Goal: Transaction & Acquisition: Purchase product/service

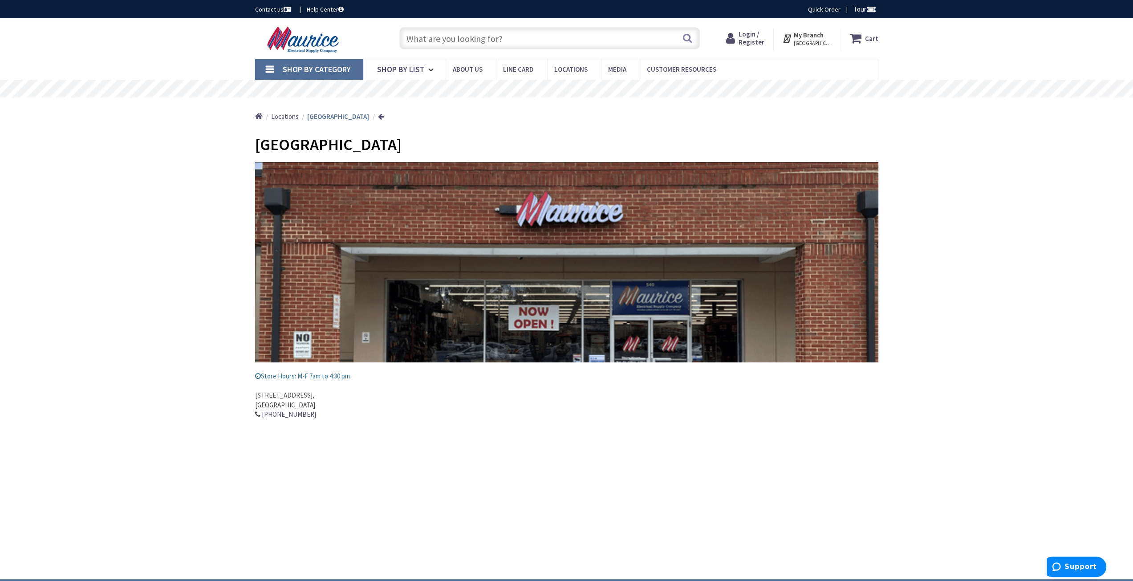
click at [476, 40] on input "text" at bounding box center [549, 38] width 301 height 22
click at [560, 42] on input "text" at bounding box center [549, 38] width 301 height 22
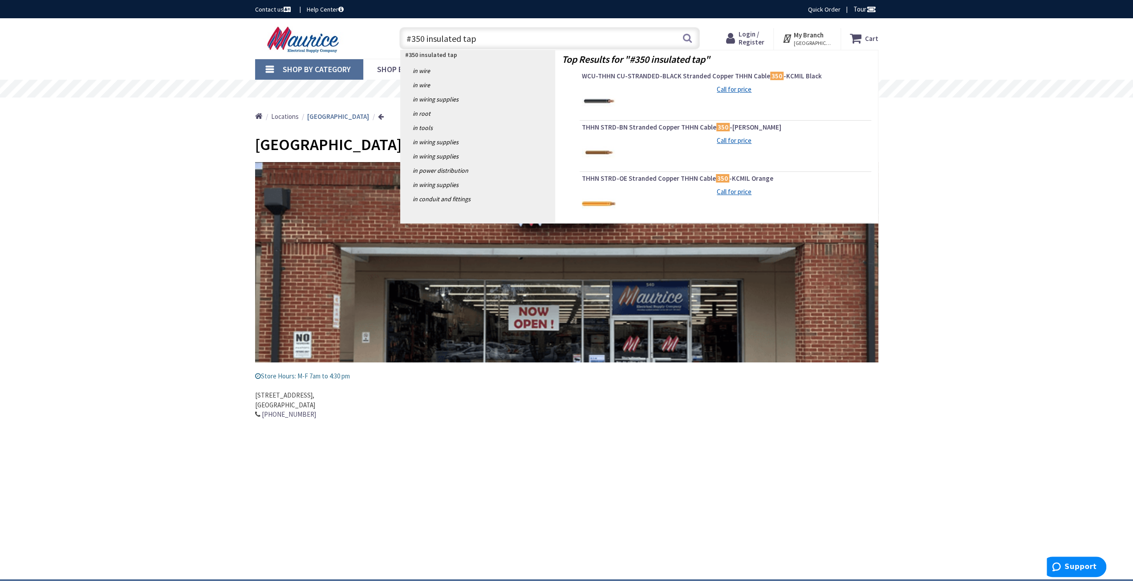
type input "#350 insulated taps"
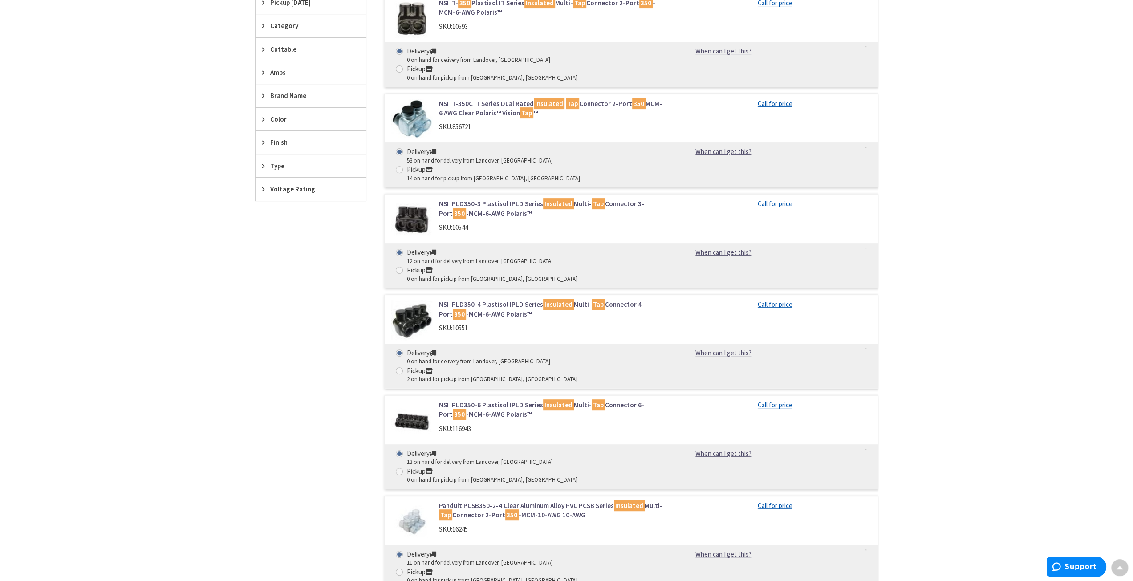
scroll to position [134, 0]
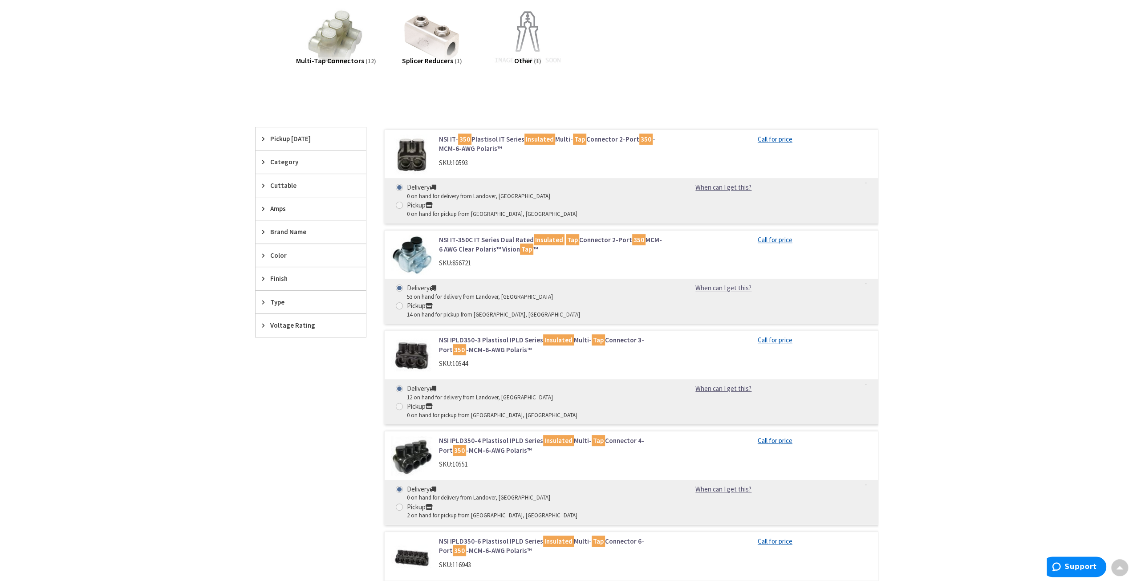
click at [483, 235] on link "NSI IT-350C IT Series Dual Rated Insulated Tap Connector 2-Port 350 MCM-6 AWG C…" at bounding box center [552, 244] width 227 height 19
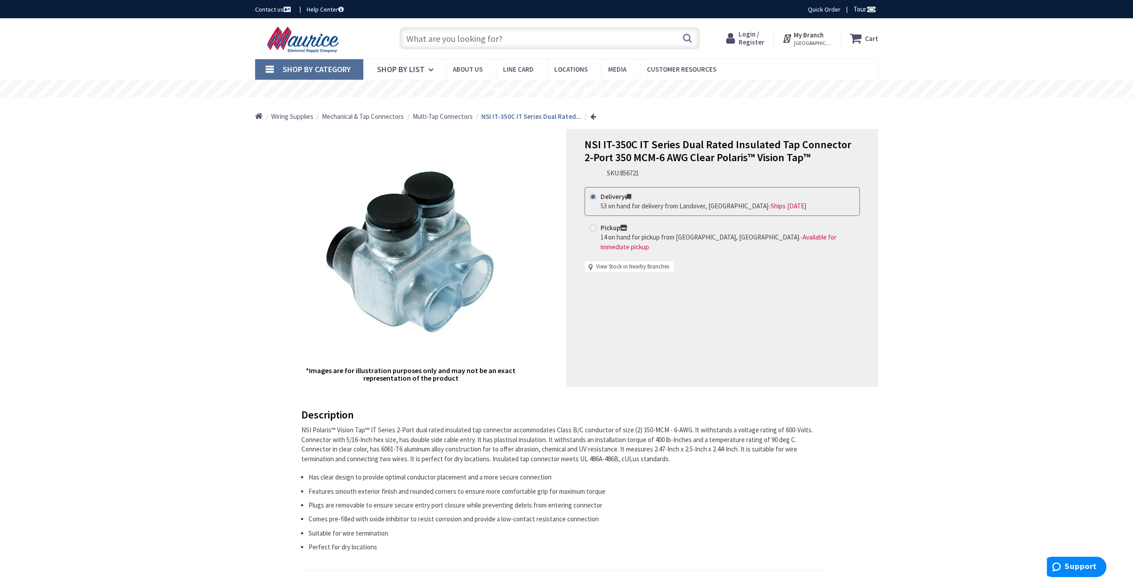
click at [655, 263] on link "View Stock in Nearby Branches" at bounding box center [632, 267] width 73 height 8
select select "data-availability"
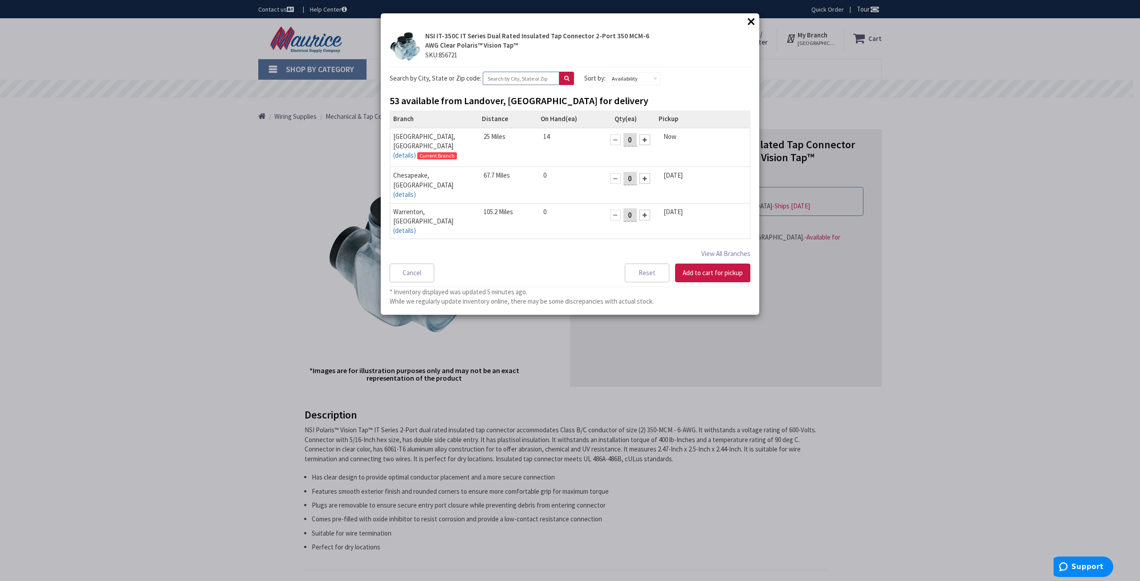
click at [524, 76] on input "text" at bounding box center [521, 78] width 77 height 13
type input "22901"
click at [564, 80] on button at bounding box center [566, 78] width 15 height 13
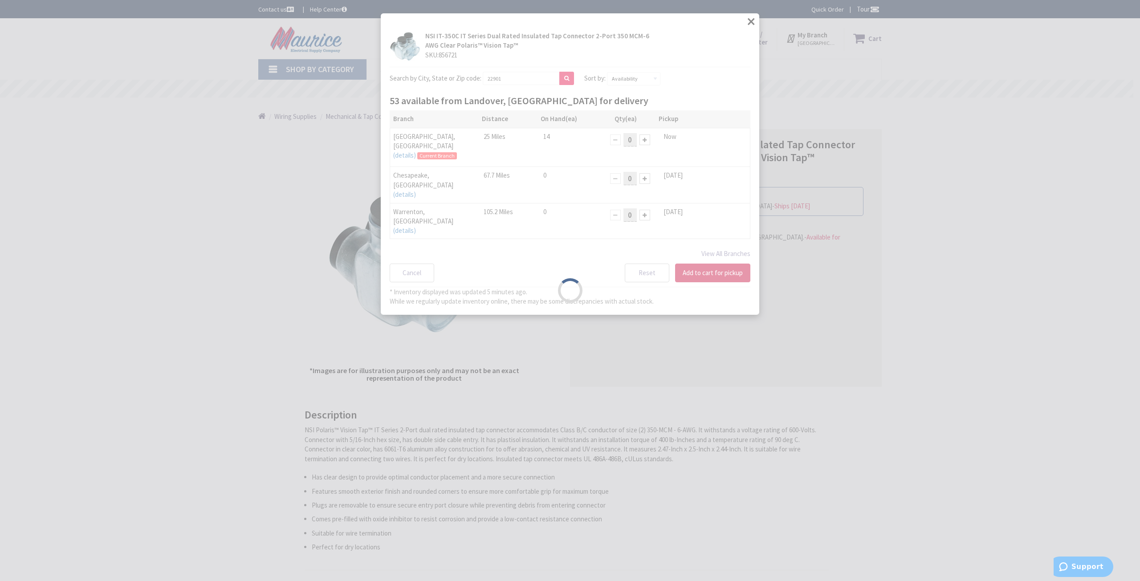
select select "data-availability"
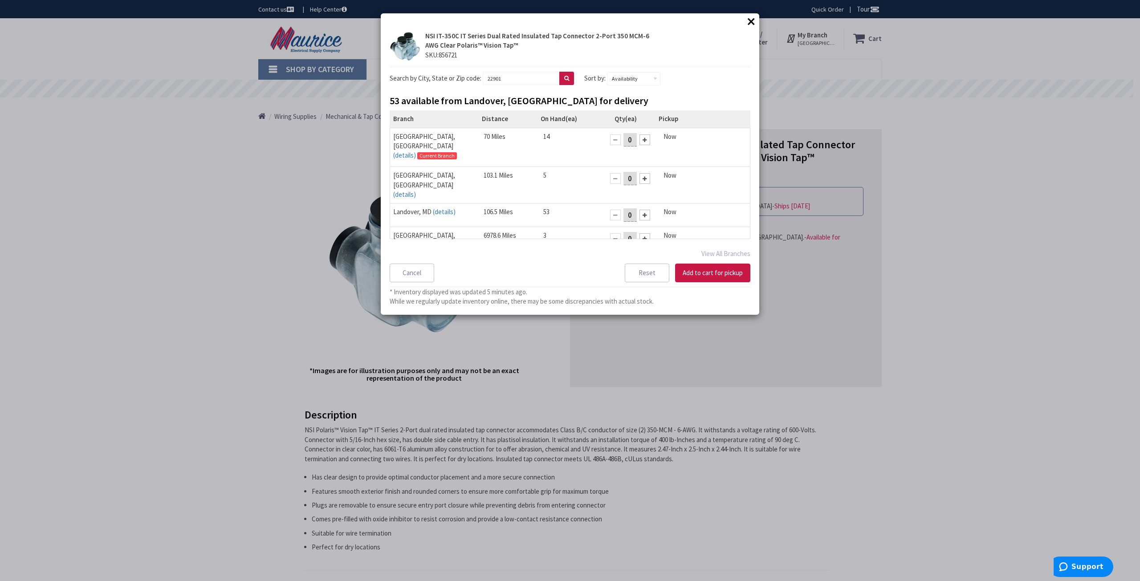
click at [473, 227] on td "[GEOGRAPHIC_DATA], [GEOGRAPHIC_DATA] (details) [GEOGRAPHIC_DATA], [GEOGRAPHIC_D…" at bounding box center [435, 245] width 90 height 36
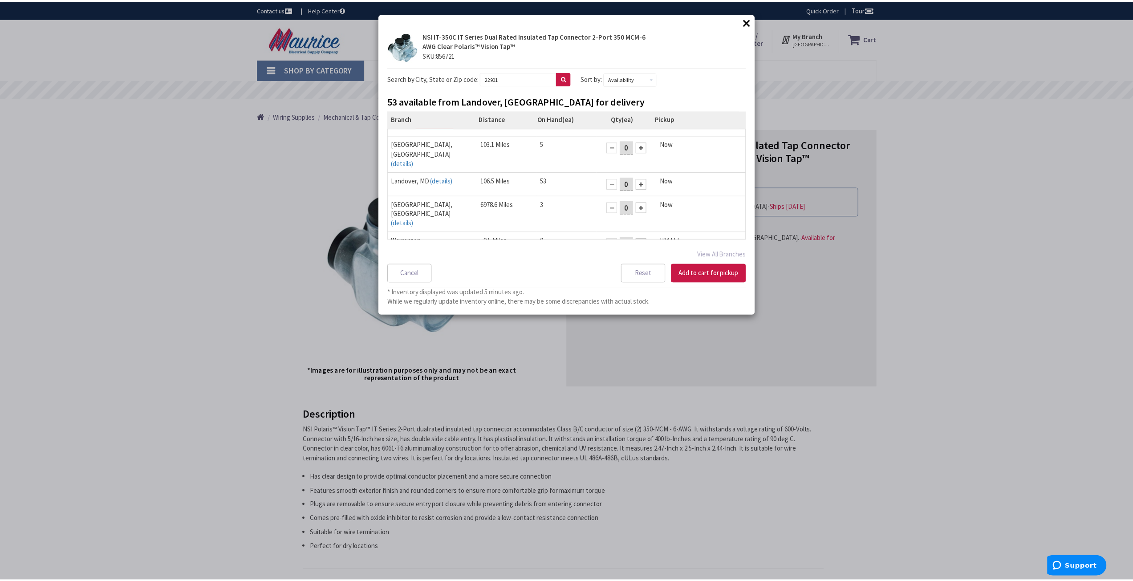
scroll to position [45, 0]
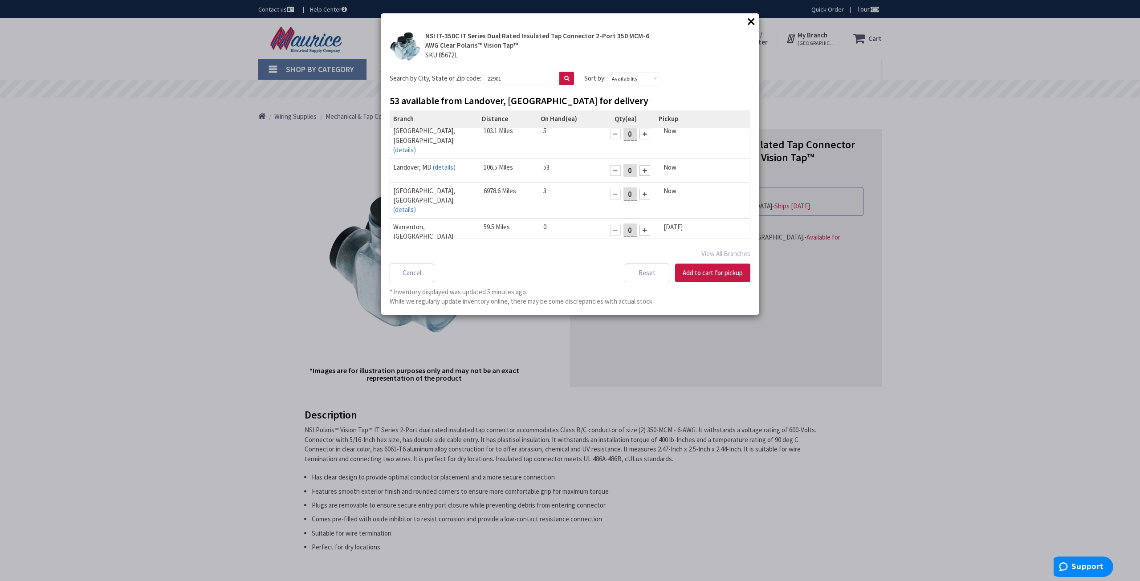
click at [217, 171] on div "× × NSI IT-350C IT Series Dual Rated Insulated Tap Connector 2-Port 350 MCM-6 A…" at bounding box center [570, 290] width 1140 height 581
